Goal: Task Accomplishment & Management: Use online tool/utility

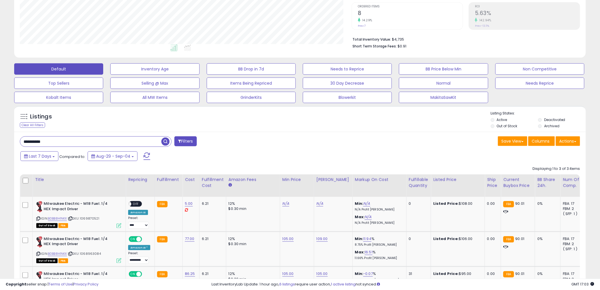
scroll to position [126, 0]
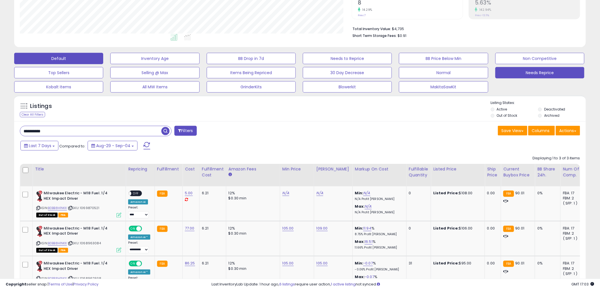
click at [529, 75] on button "Needs Reprice" at bounding box center [539, 72] width 89 height 11
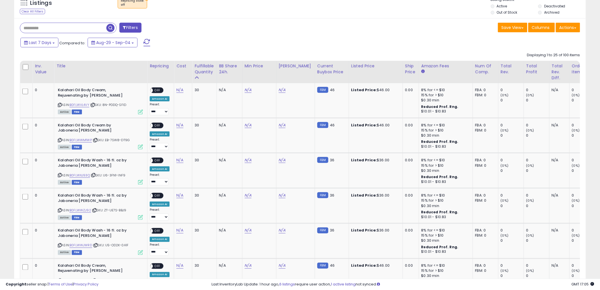
scroll to position [71, 0]
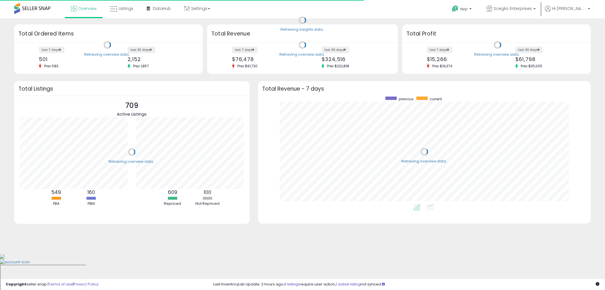
scroll to position [107, 322]
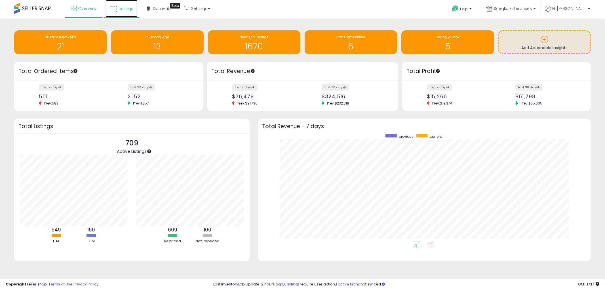
click at [128, 6] on span "Listings" at bounding box center [126, 9] width 15 height 6
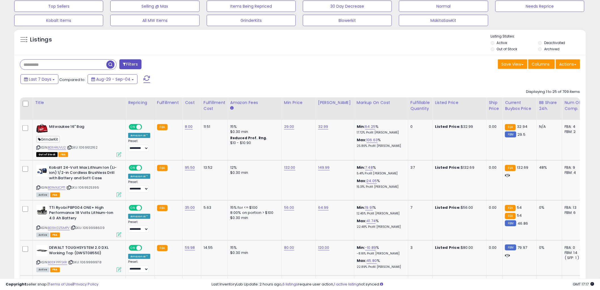
scroll to position [189, 0]
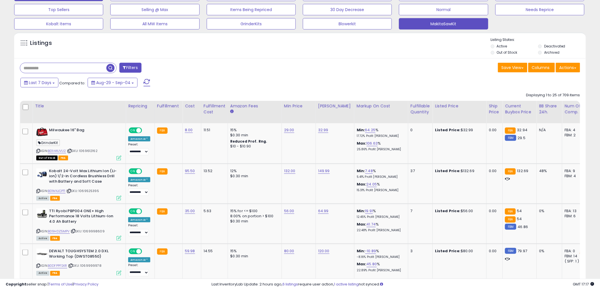
click at [412, 24] on button "MakitaSawKit" at bounding box center [443, 23] width 89 height 11
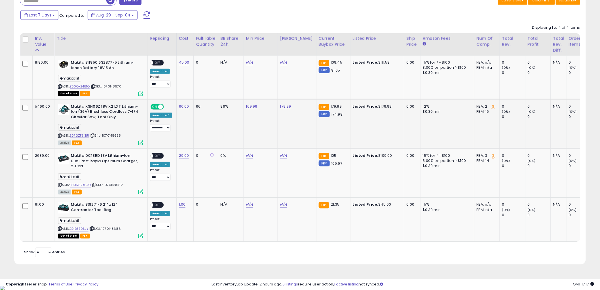
scroll to position [116, 332]
click at [78, 134] on link "B07GZFBKB5" at bounding box center [79, 135] width 19 height 5
